Goal: Find specific page/section: Find specific page/section

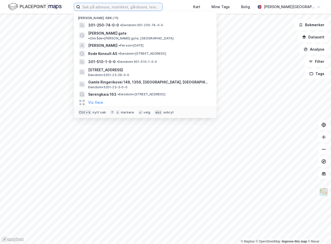
click at [136, 5] on input at bounding box center [121, 7] width 82 height 8
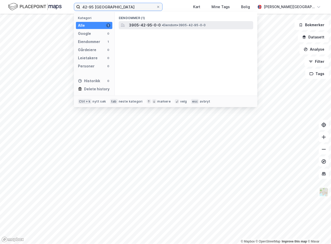
type input "42-95 [GEOGRAPHIC_DATA]"
click at [135, 24] on span "3905-42-95-0-0" at bounding box center [145, 25] width 32 height 6
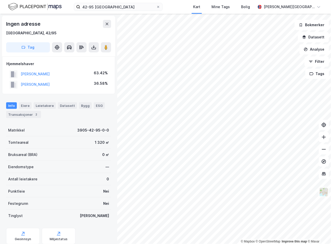
click at [25, 48] on button "Tag" at bounding box center [28, 47] width 44 height 10
click at [20, 33] on div "[GEOGRAPHIC_DATA], 42/95" at bounding box center [31, 33] width 50 height 6
